Goal: Task Accomplishment & Management: Manage account settings

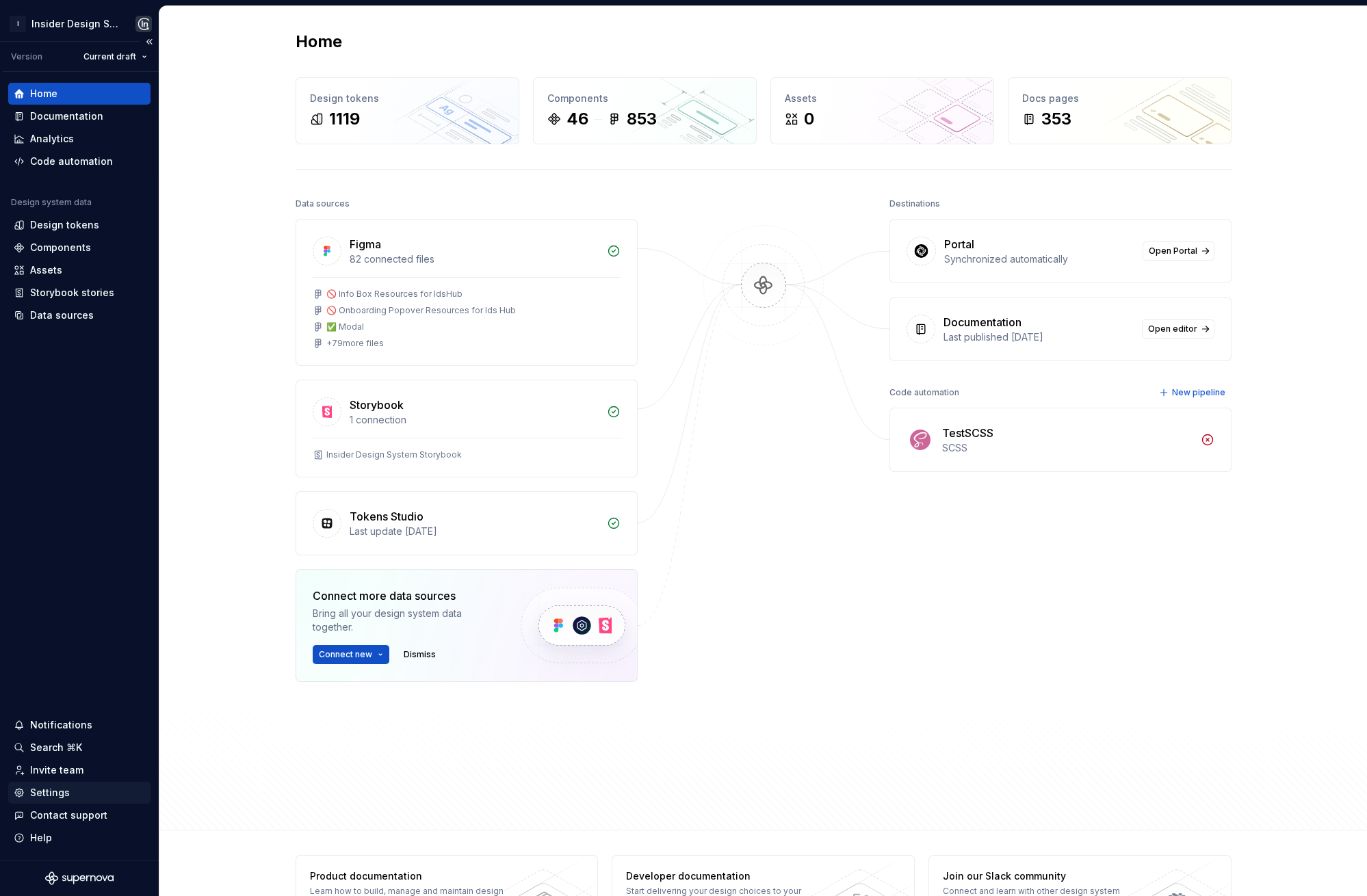
click at [57, 796] on div "Settings" at bounding box center [49, 792] width 39 height 13
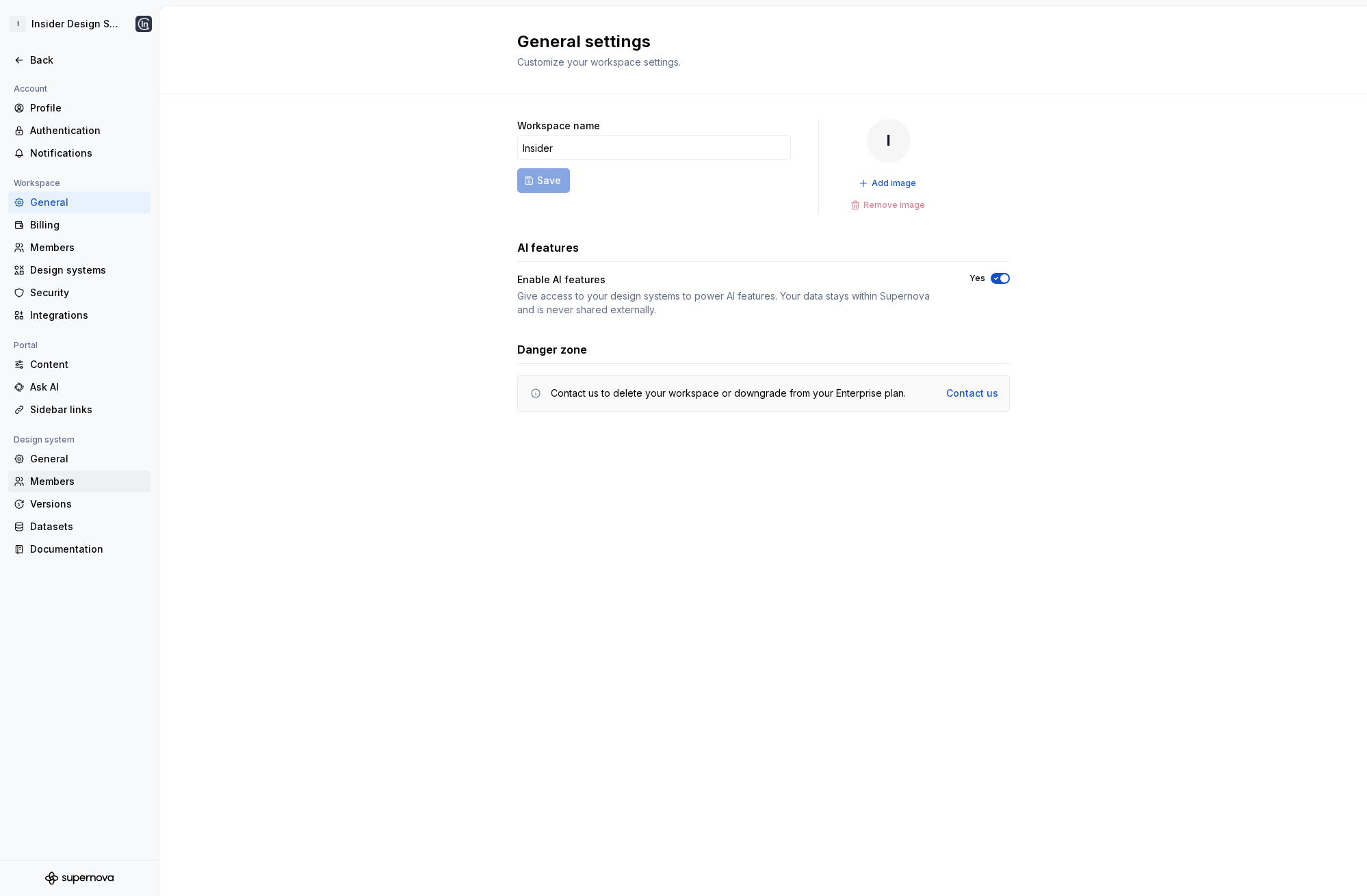
click at [58, 482] on div "Members" at bounding box center [87, 481] width 115 height 13
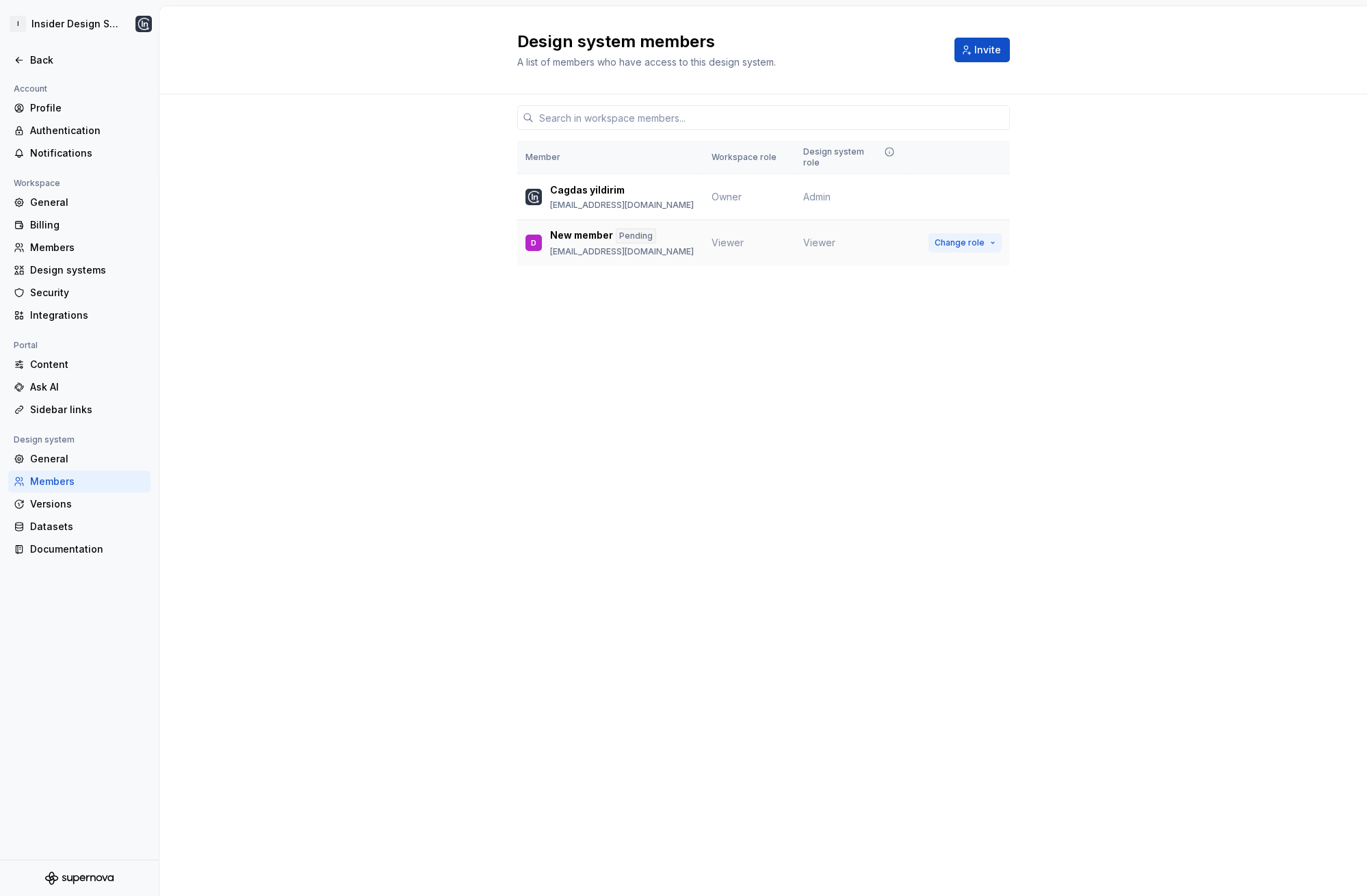
click at [977, 237] on span "Change role" at bounding box center [960, 242] width 50 height 11
click at [498, 327] on div "Design system members A list of members who have access to this design system. …" at bounding box center [762, 451] width 1207 height 890
click at [983, 192] on span "Change role" at bounding box center [960, 197] width 50 height 11
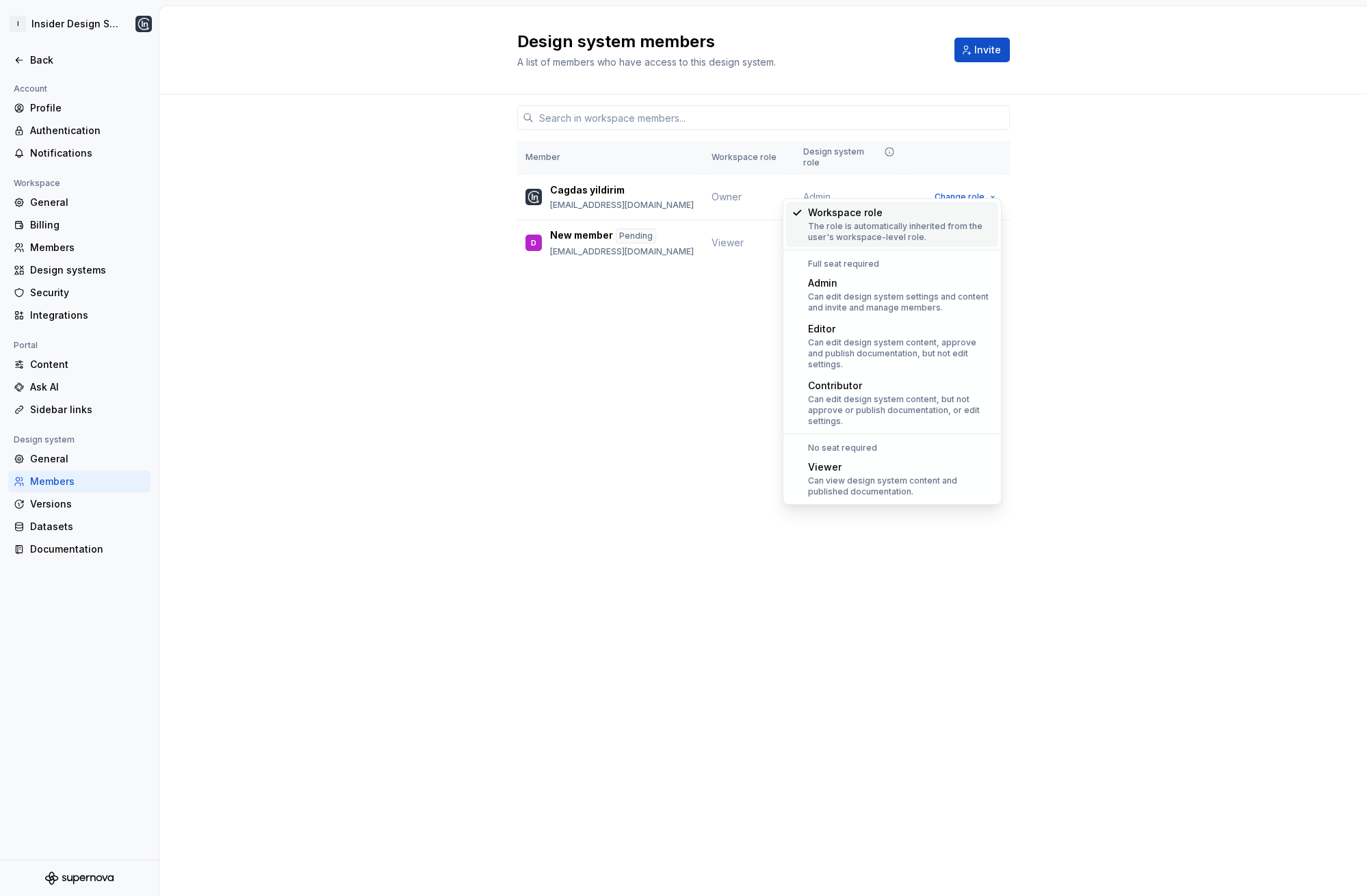
drag, startPoint x: 1117, startPoint y: 206, endPoint x: 1101, endPoint y: 209, distance: 16.3
click at [1117, 206] on div "Member Workspace role Design system role Cagdas yildirim [EMAIL_ADDRESS][DOMAIN…" at bounding box center [762, 206] width 1207 height 223
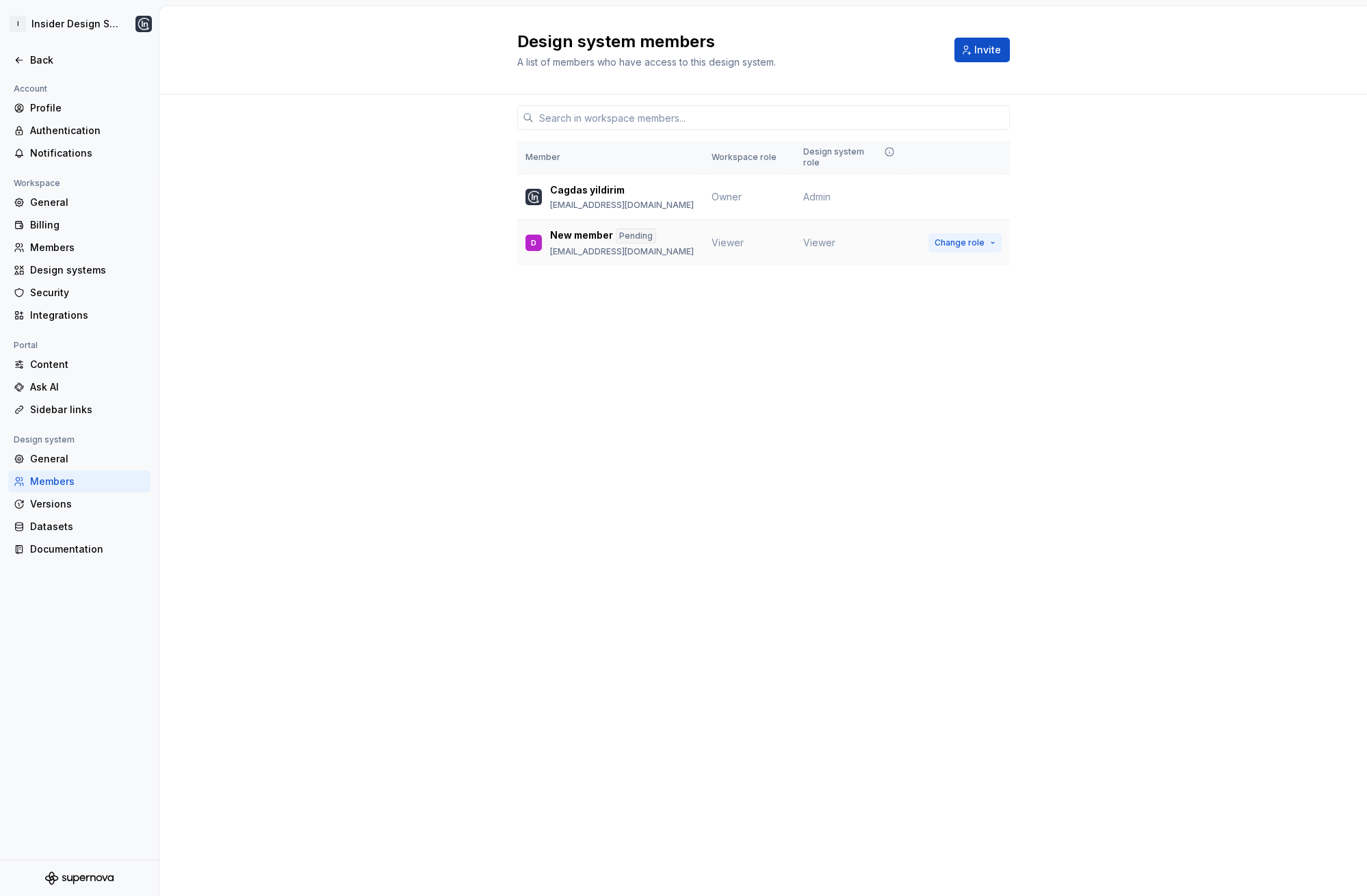
click at [950, 237] on button "Change role" at bounding box center [964, 242] width 73 height 19
drag, startPoint x: 1103, startPoint y: 199, endPoint x: 1099, endPoint y: 163, distance: 36.2
click at [978, 237] on span "Change role" at bounding box center [960, 242] width 50 height 11
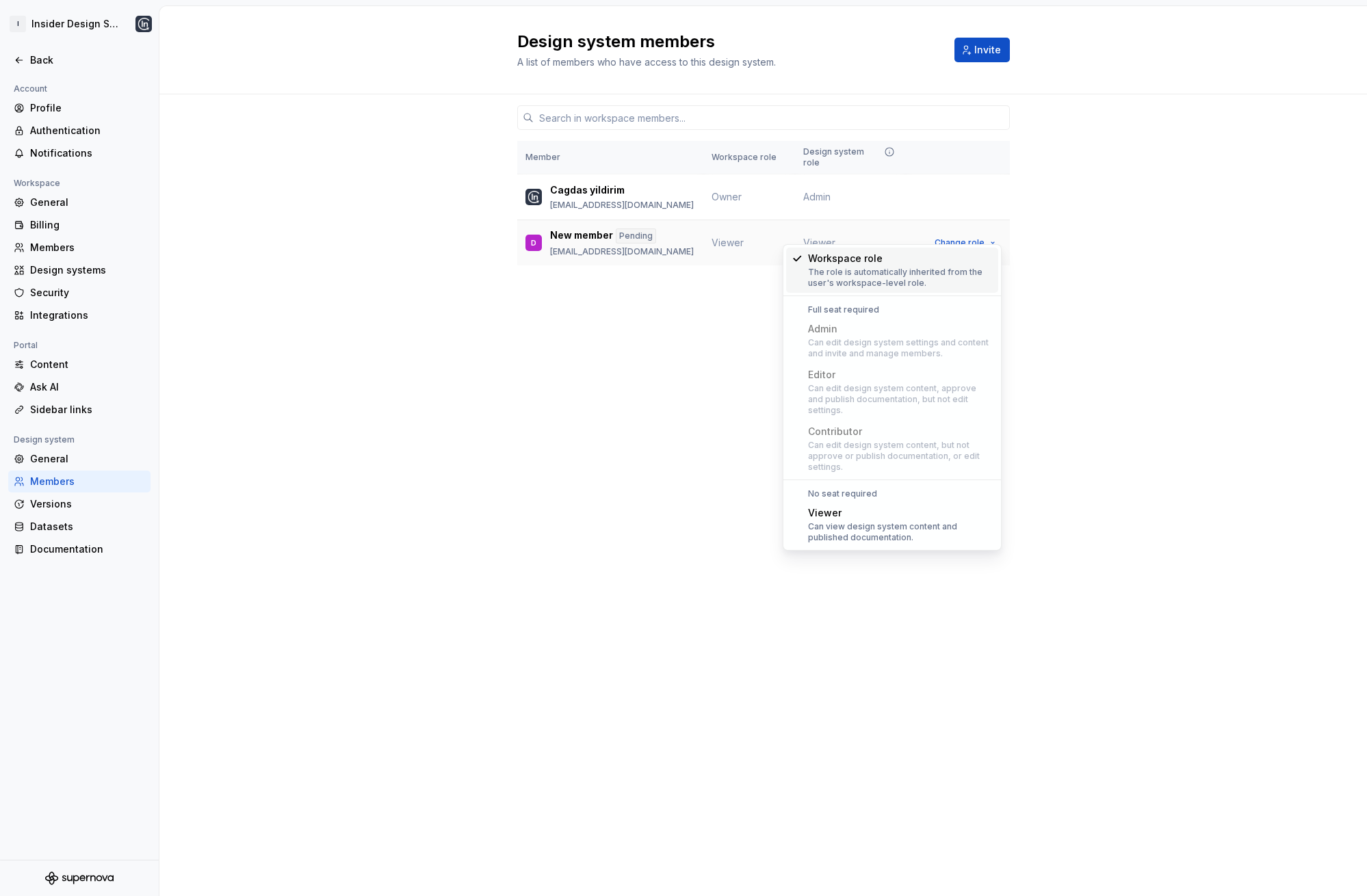
click at [717, 237] on span "Viewer" at bounding box center [727, 243] width 32 height 12
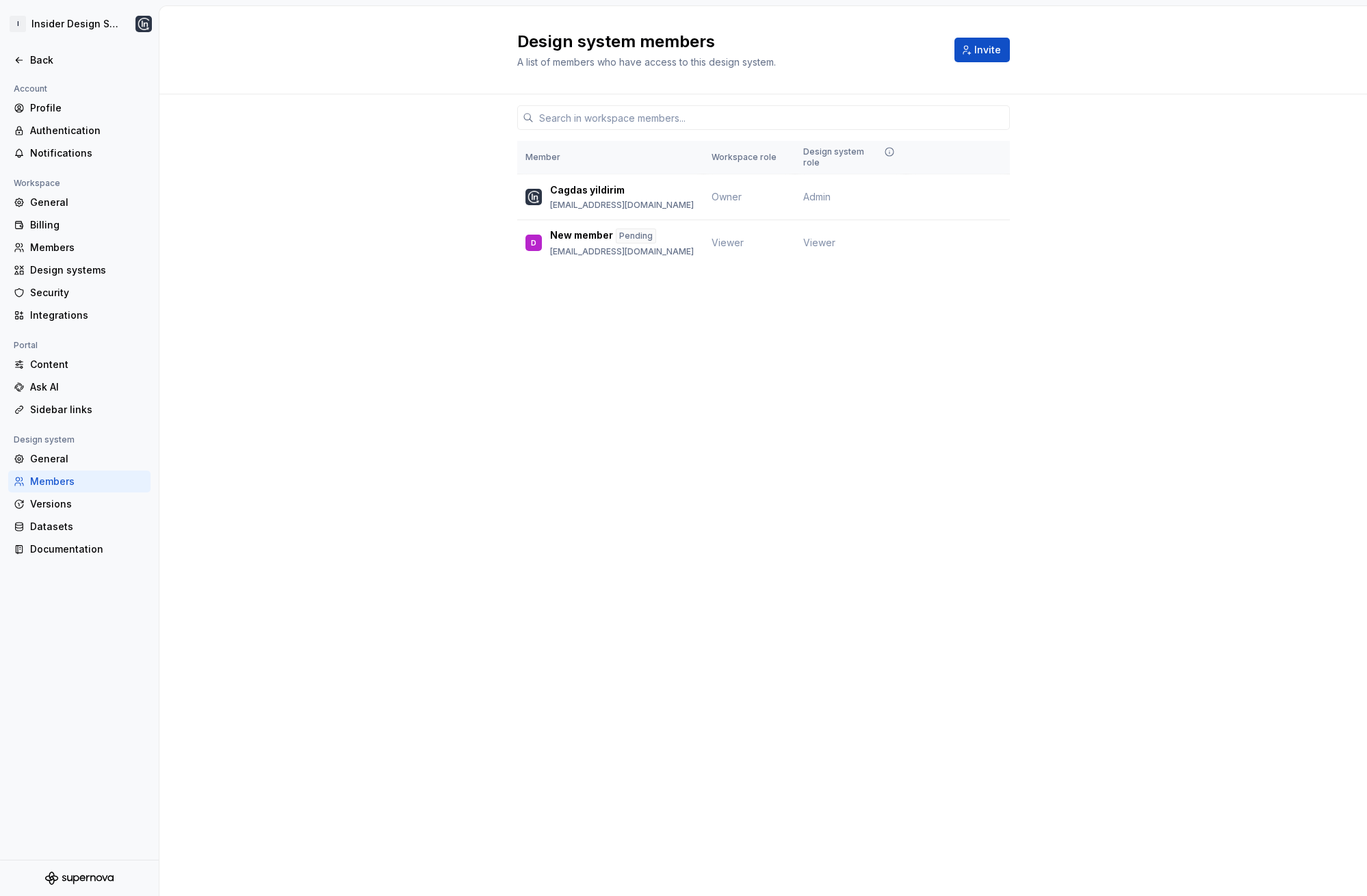
click at [331, 383] on div "Design system members A list of members who have access to this design system. …" at bounding box center [762, 451] width 1207 height 890
click at [56, 240] on div "Members" at bounding box center [87, 247] width 115 height 13
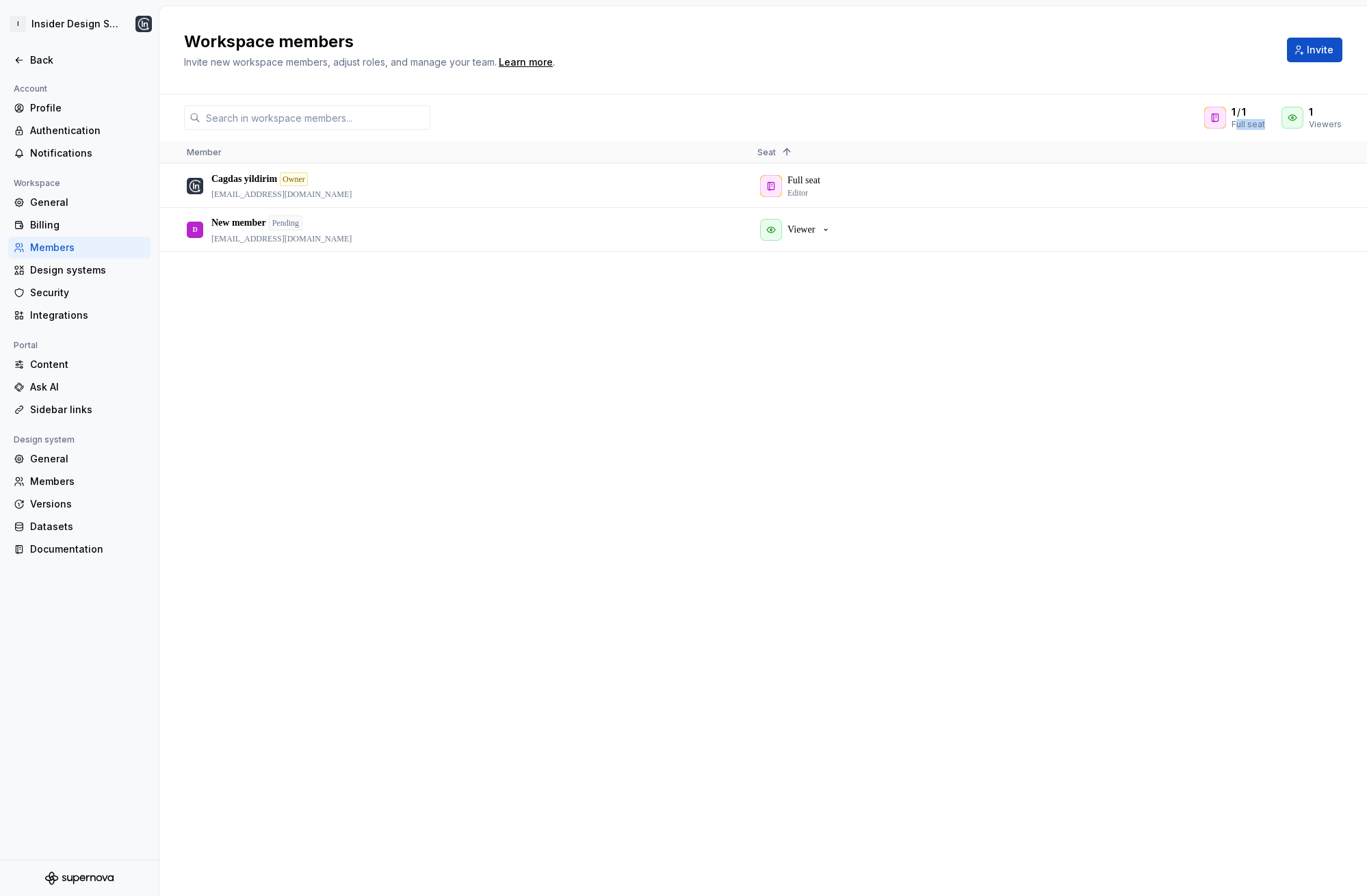
drag, startPoint x: 1237, startPoint y: 124, endPoint x: 1268, endPoint y: 125, distance: 31.0
click at [1268, 125] on div "1 / 1 Full seat 1 Viewers" at bounding box center [1272, 117] width 138 height 24
click at [875, 64] on div "Workspace members Invite new workspace members, adjust roles, and manage your t…" at bounding box center [727, 50] width 1086 height 39
click at [797, 221] on div "Viewer" at bounding box center [795, 229] width 71 height 22
click at [895, 525] on div "Cagdas yildirim Owner [EMAIL_ADDRESS][DOMAIN_NAME] Full seat Editor D New membe…" at bounding box center [762, 529] width 1207 height 731
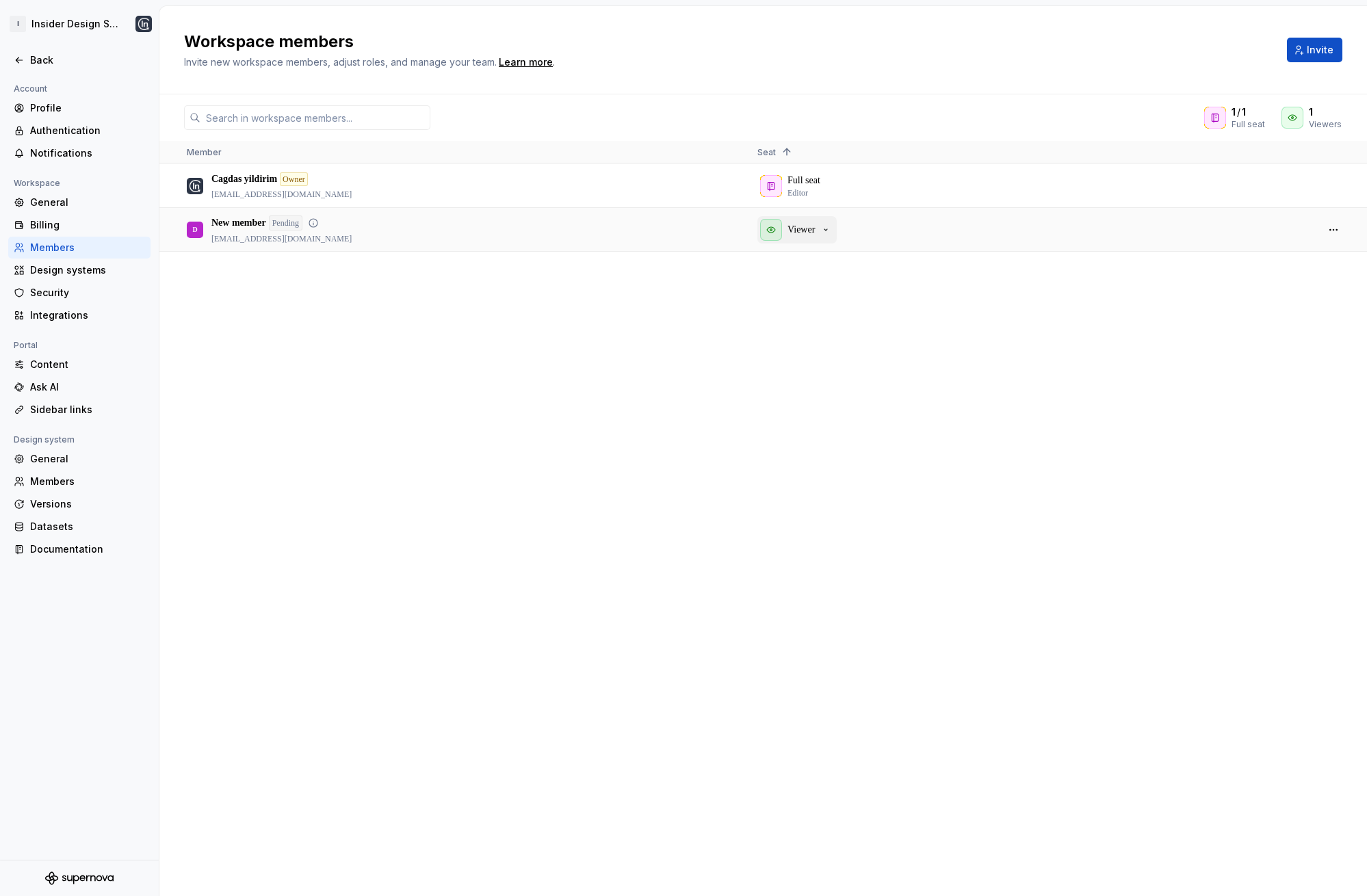
click at [828, 237] on div "Viewer" at bounding box center [795, 229] width 71 height 22
click at [1333, 228] on button "button" at bounding box center [1333, 229] width 19 height 19
click at [1296, 244] on span "Send invitation again" at bounding box center [1273, 244] width 98 height 24
click at [1309, 119] on div "Viewers" at bounding box center [1324, 124] width 33 height 11
click at [1307, 48] on button "Invite" at bounding box center [1314, 49] width 55 height 24
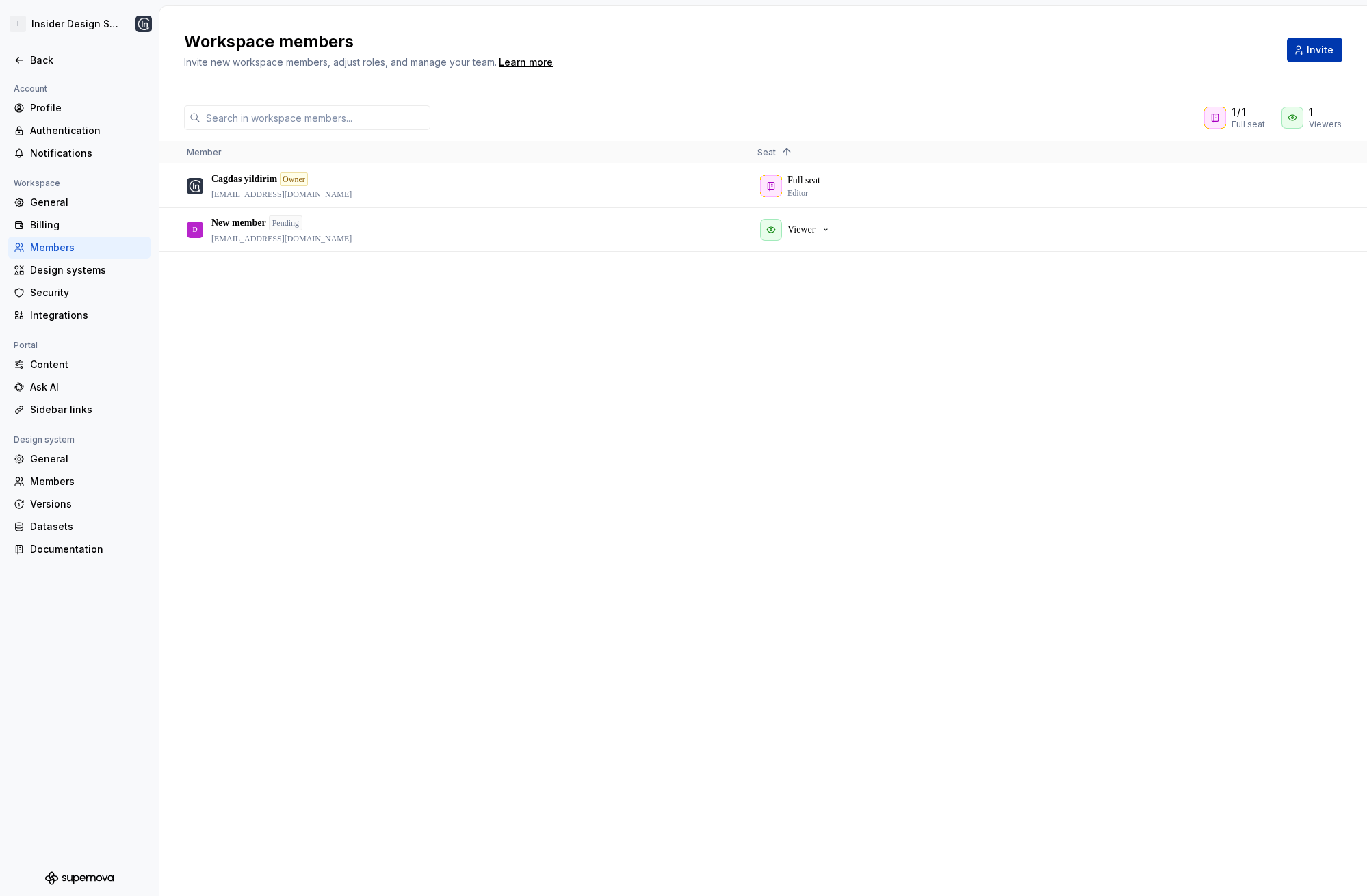
click at [1316, 47] on span "Invite" at bounding box center [1320, 49] width 27 height 13
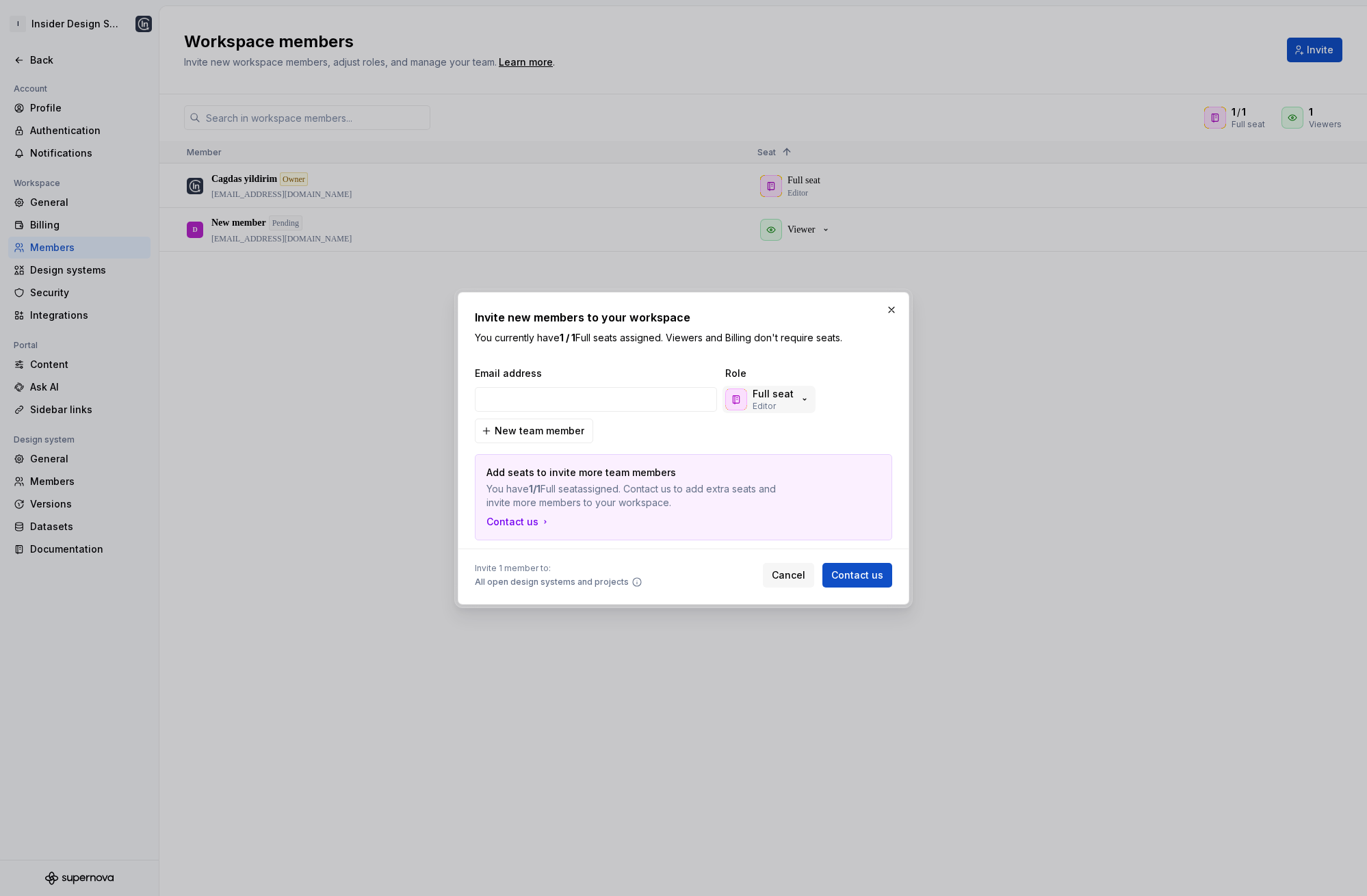
click at [770, 409] on p "Editor" at bounding box center [764, 406] width 23 height 11
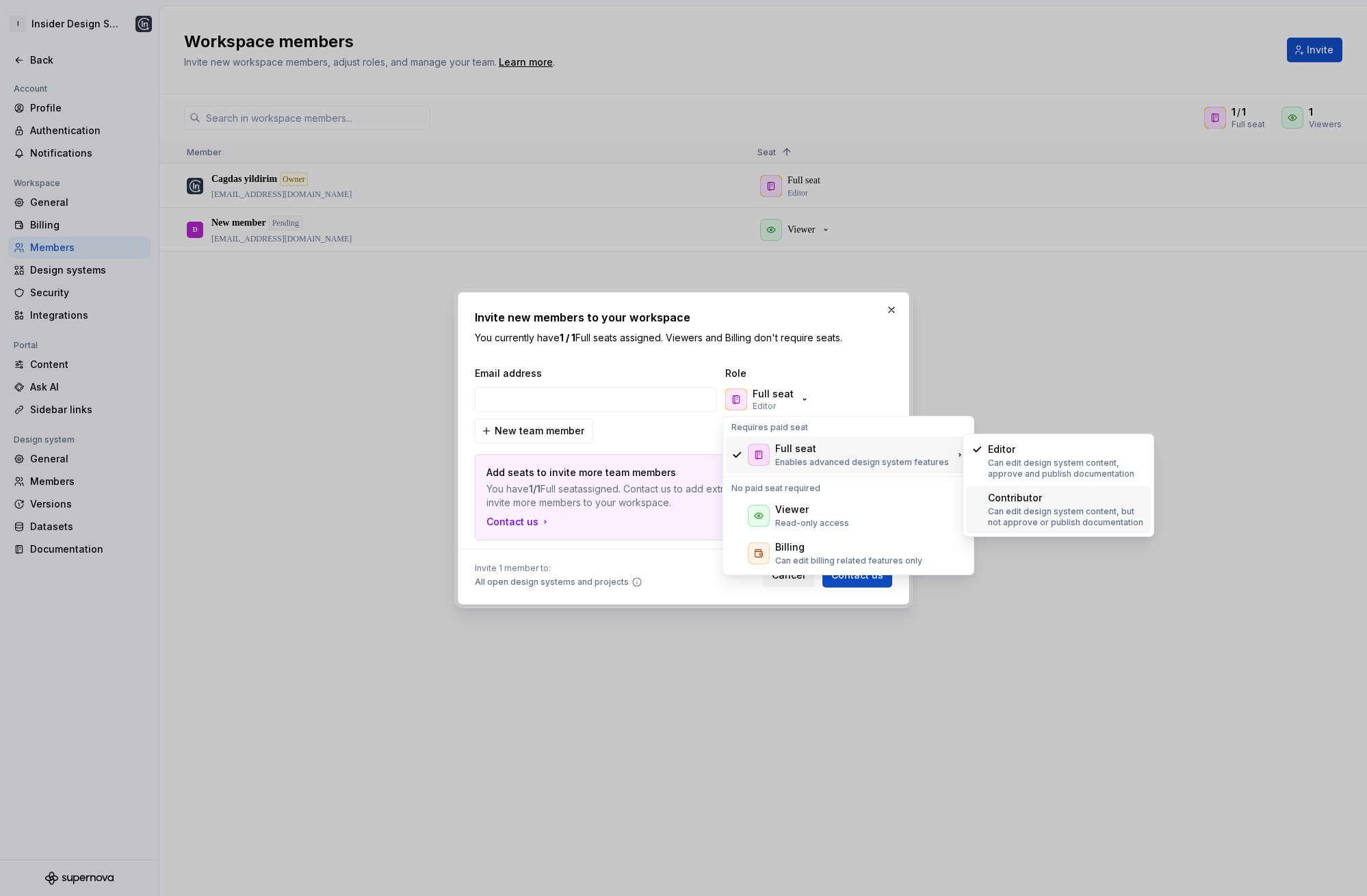
click at [1034, 507] on p "Can edit design system content, but not approve or publish documentation" at bounding box center [1066, 517] width 157 height 22
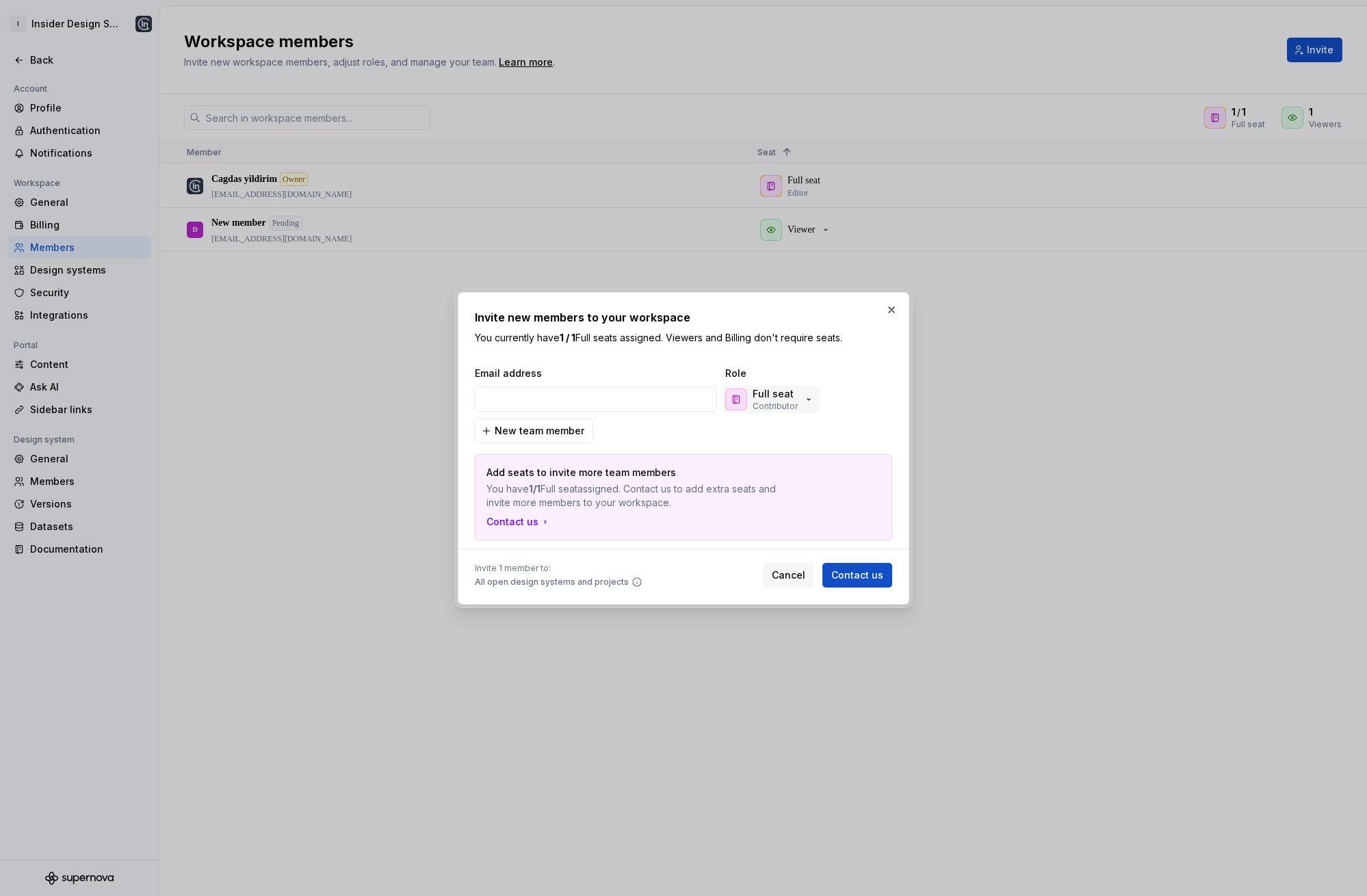
click at [797, 389] on div "Full seat Contributor" at bounding box center [770, 399] width 89 height 24
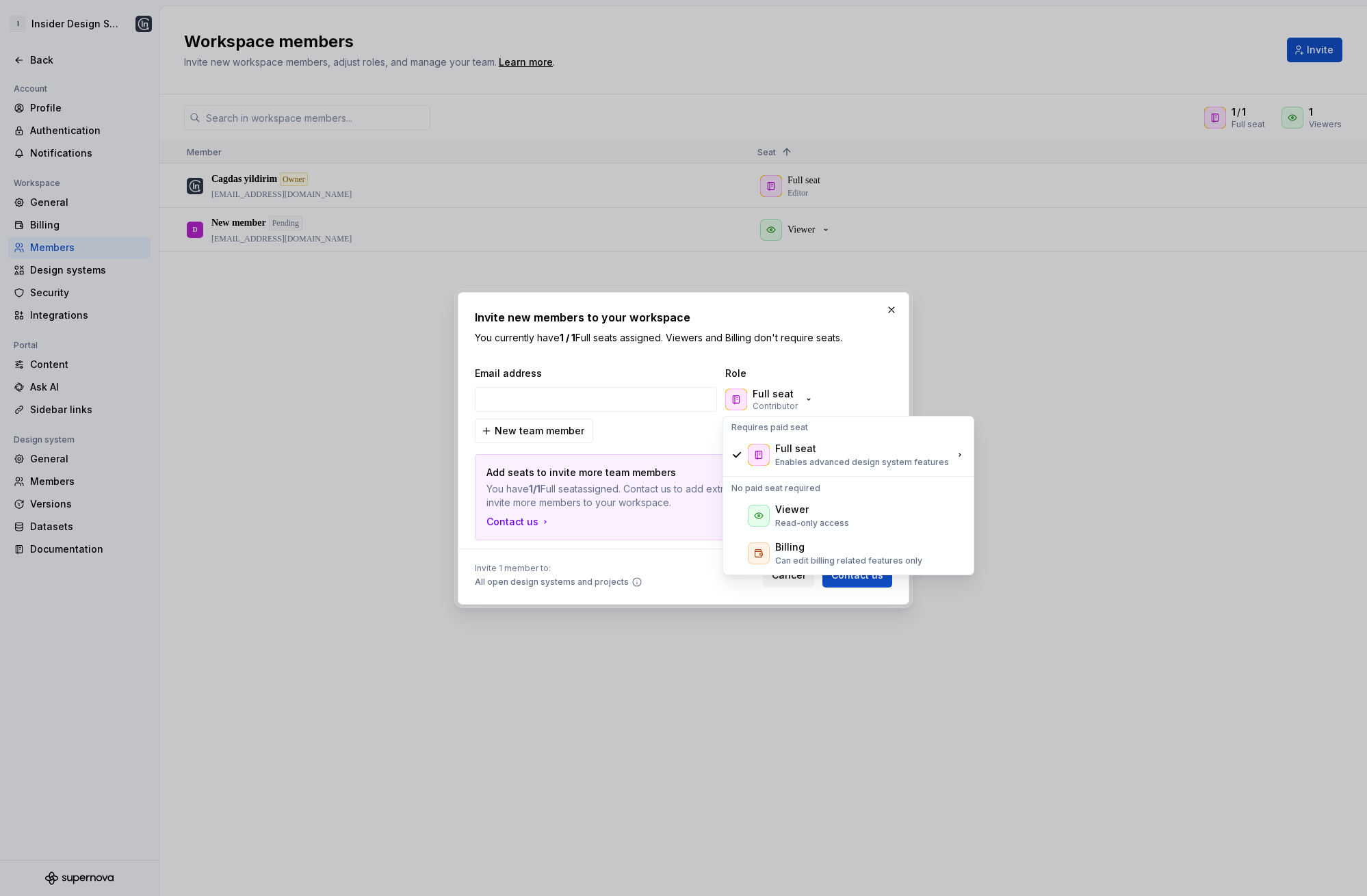
click at [833, 406] on div "Full seat Contributor" at bounding box center [790, 399] width 137 height 28
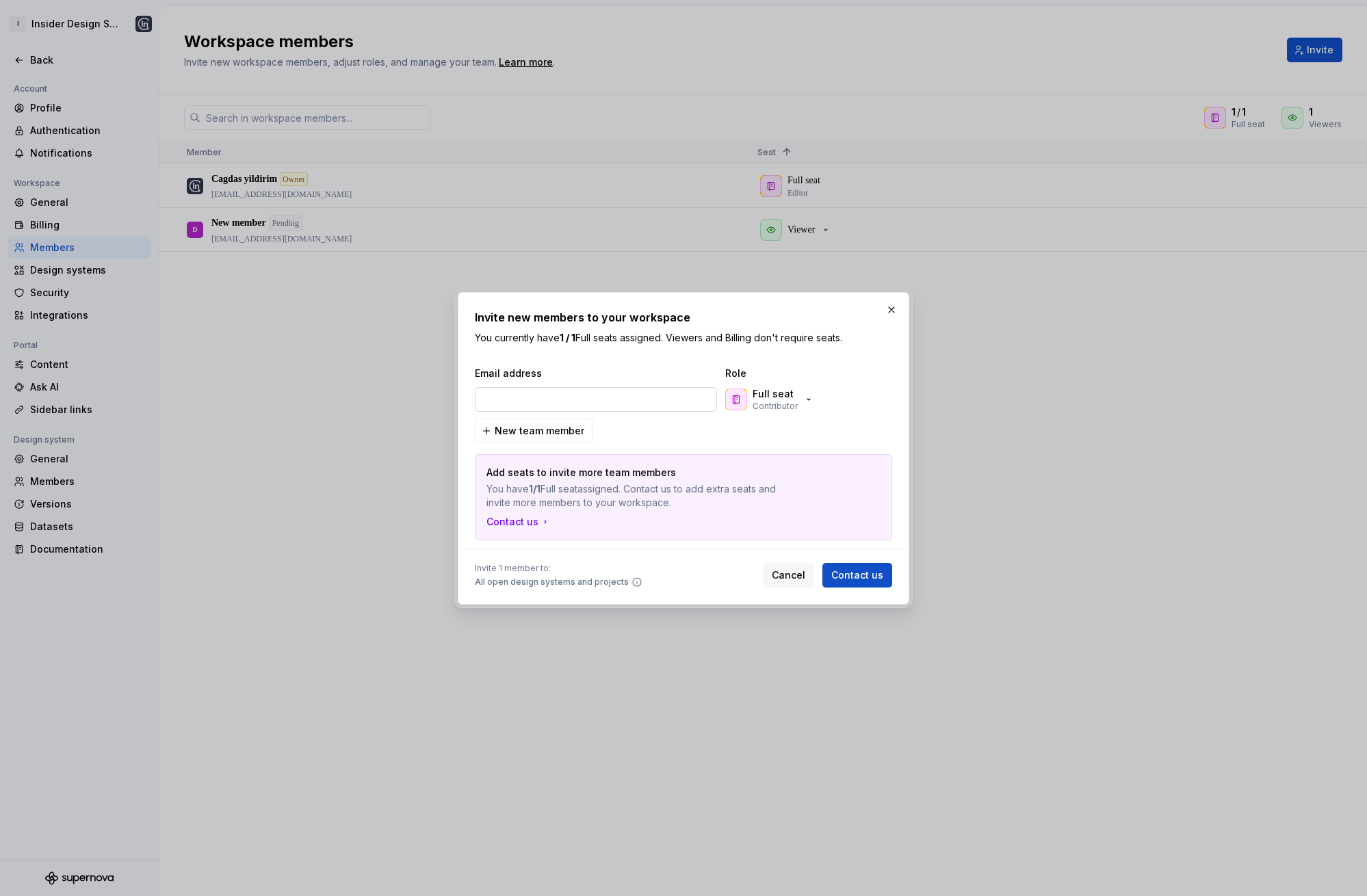
click at [637, 404] on input "email" at bounding box center [596, 399] width 242 height 24
type input "[EMAIL_ADDRESS][DOMAIN_NAME]"
click at [678, 431] on div "Email address Role [EMAIL_ADDRESS][DOMAIN_NAME] Full seat Contributor New team …" at bounding box center [684, 453] width 417 height 173
drag, startPoint x: 562, startPoint y: 471, endPoint x: 675, endPoint y: 506, distance: 118.3
click at [684, 506] on div "Add seats to invite more team members You have 1/1 Full seat assigned. Contact …" at bounding box center [684, 487] width 394 height 44
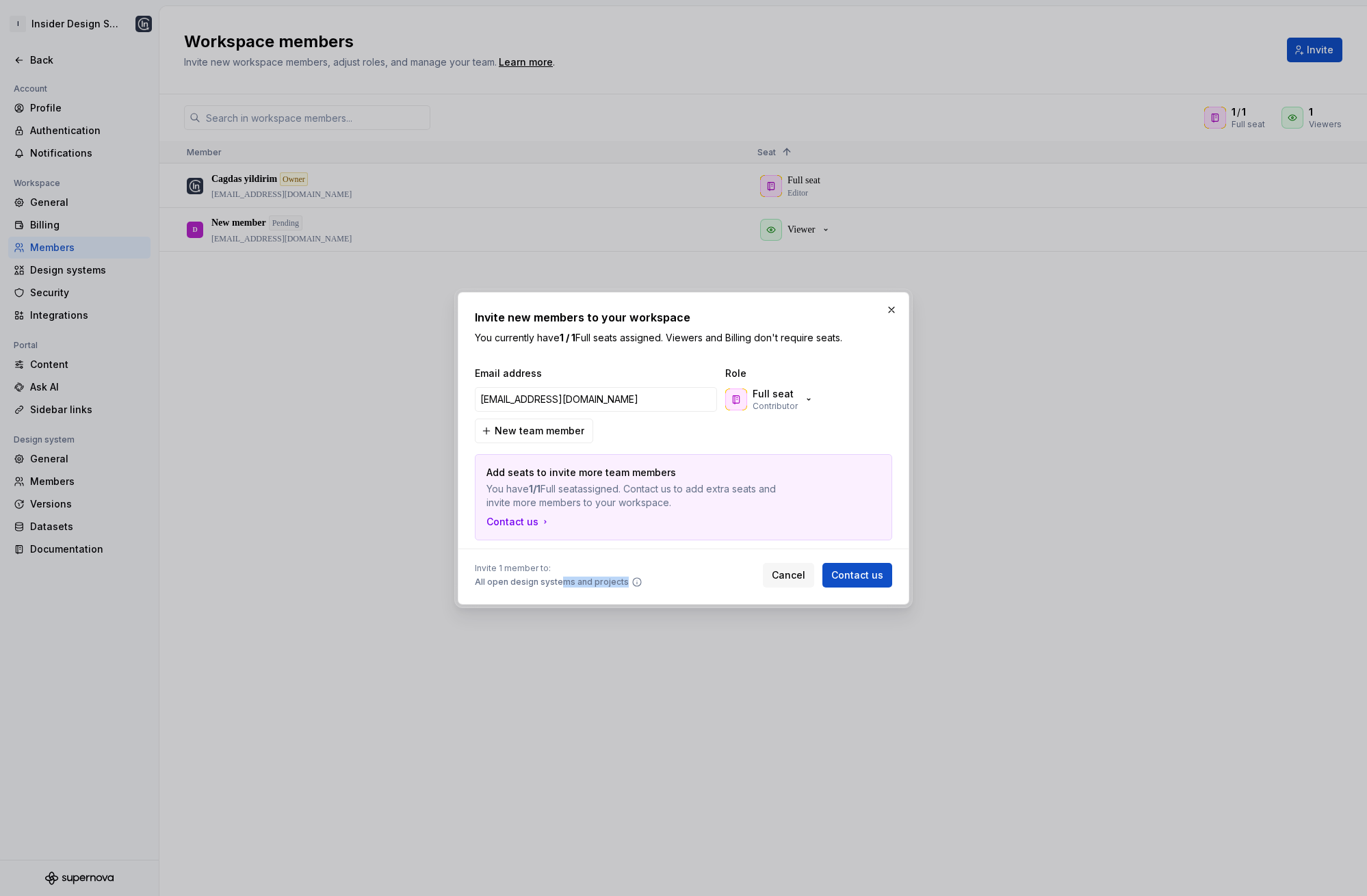
drag, startPoint x: 588, startPoint y: 588, endPoint x: 628, endPoint y: 588, distance: 40.0
click at [628, 588] on div "Invite new members to your workspace You currently have 1 / 1 Full seats assign…" at bounding box center [683, 448] width 451 height 312
click at [705, 575] on div "Invite 1 member to: All open design systems and projects Cancel Contact us" at bounding box center [684, 573] width 417 height 30
click at [890, 316] on button "button" at bounding box center [891, 310] width 19 height 19
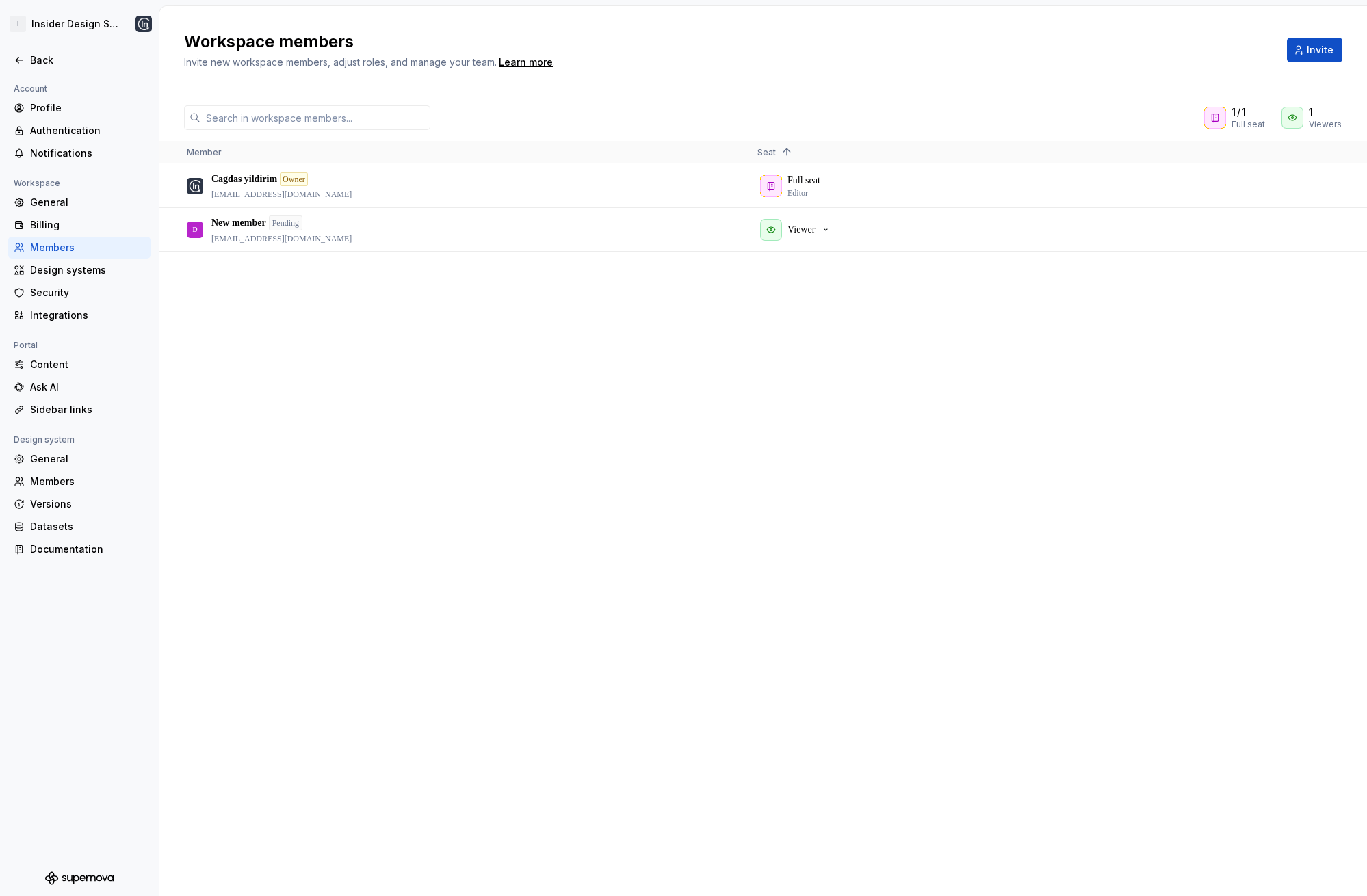
drag, startPoint x: 596, startPoint y: 350, endPoint x: 498, endPoint y: 337, distance: 98.9
drag, startPoint x: 475, startPoint y: 327, endPoint x: 414, endPoint y: 323, distance: 61.1
drag, startPoint x: 393, startPoint y: 323, endPoint x: 368, endPoint y: 325, distance: 25.1
click at [368, 325] on div "Cagdas yildirim Owner [EMAIL_ADDRESS][DOMAIN_NAME] Full seat Editor D New membe…" at bounding box center [762, 529] width 1207 height 731
